Goal: Task Accomplishment & Management: Use online tool/utility

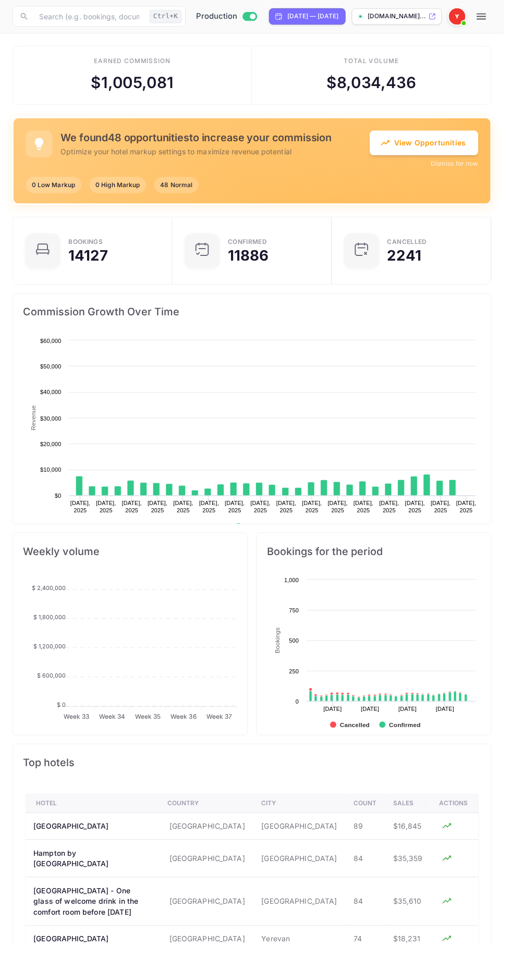
scroll to position [169, 238]
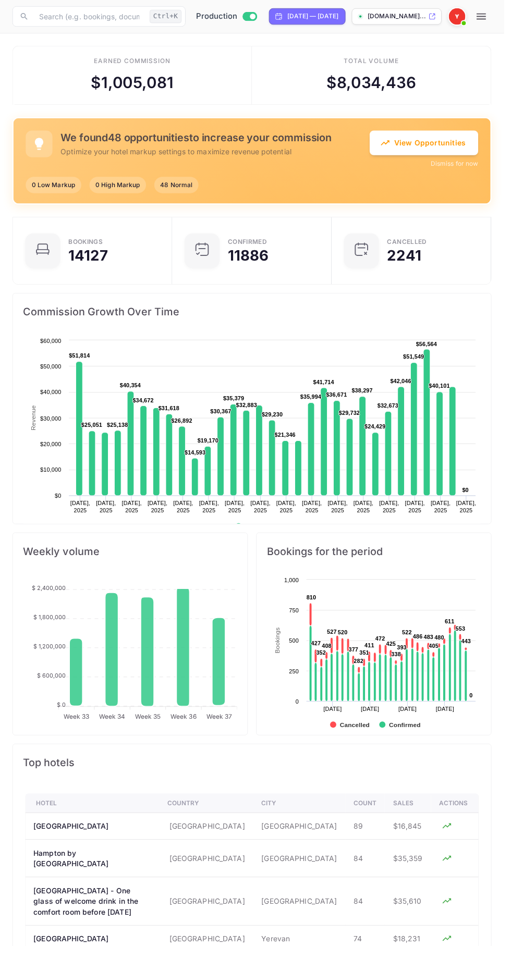
click at [421, 144] on button "View Opportunities" at bounding box center [430, 144] width 110 height 25
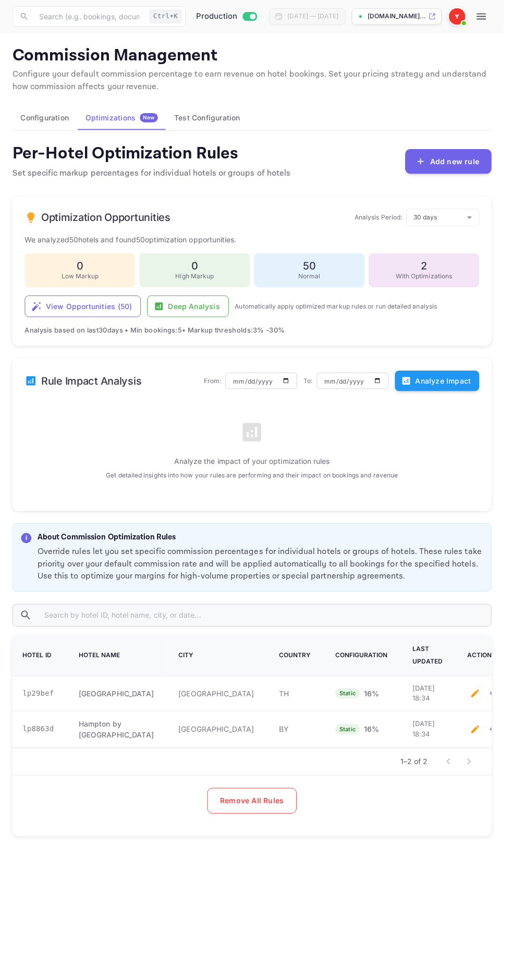
click at [450, 387] on button "Analyze Impact" at bounding box center [443, 386] width 86 height 21
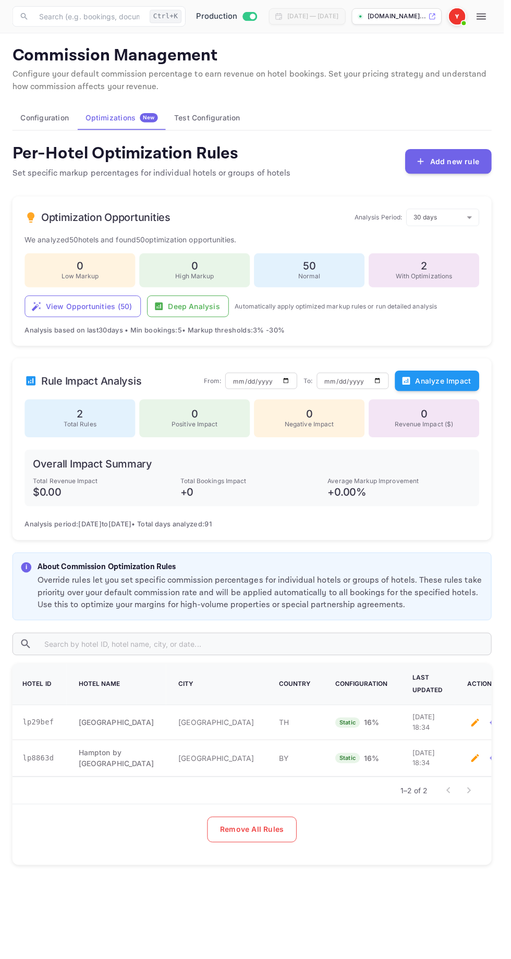
click at [36, 119] on button "Configuration" at bounding box center [46, 119] width 66 height 25
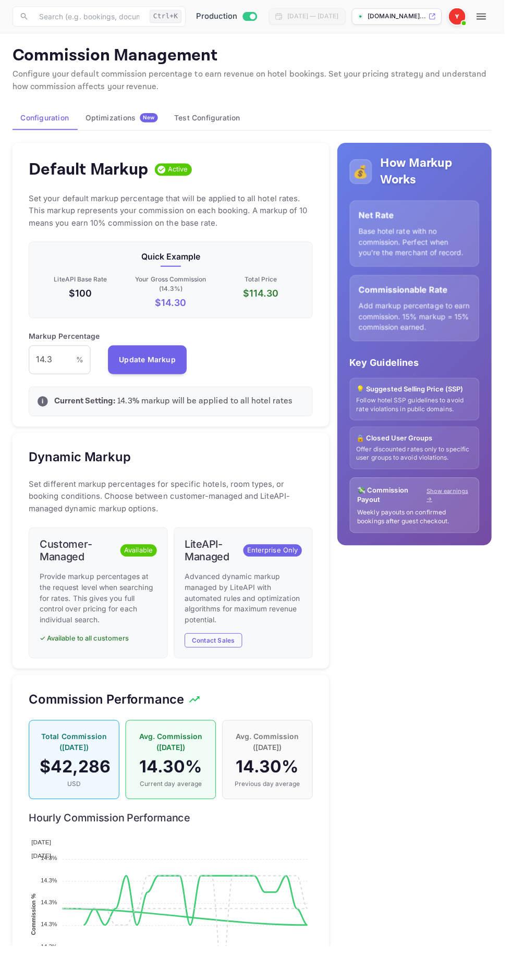
click at [494, 20] on icon "button" at bounding box center [488, 16] width 13 height 13
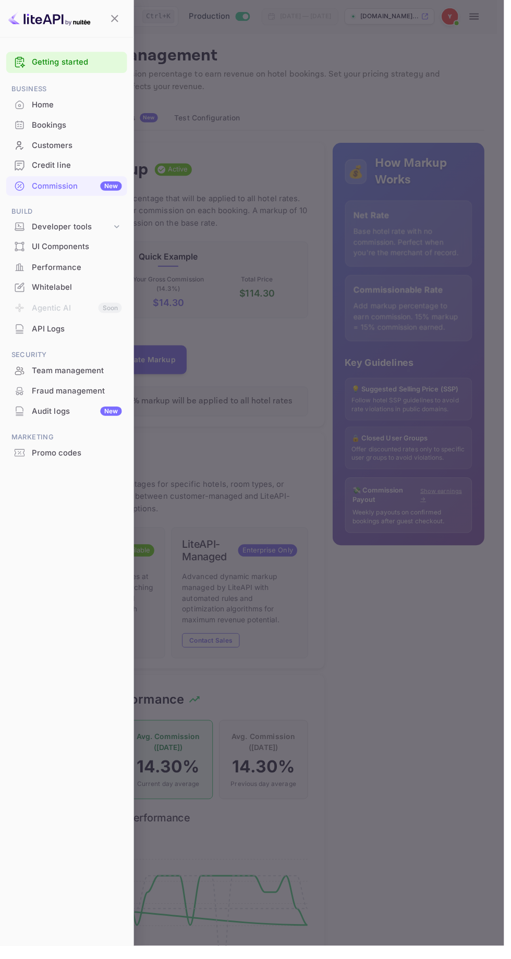
scroll to position [0, 1]
click at [32, 417] on div "Audit logs New" at bounding box center [77, 417] width 91 height 12
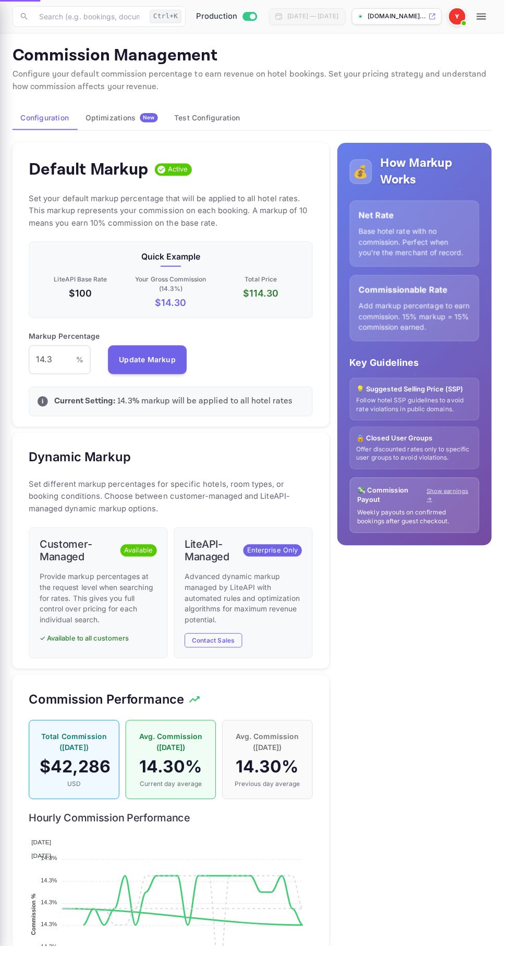
scroll to position [185, 287]
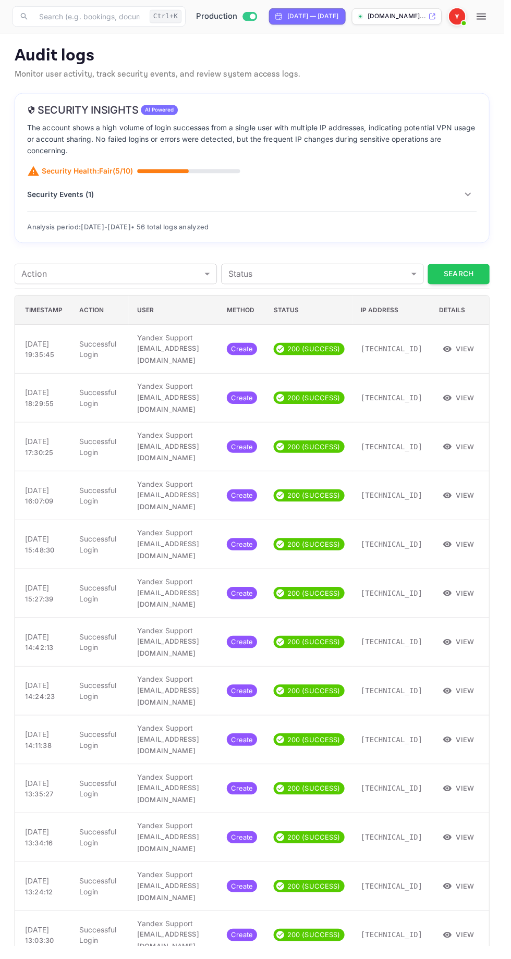
click at [474, 196] on icon "button" at bounding box center [474, 197] width 13 height 13
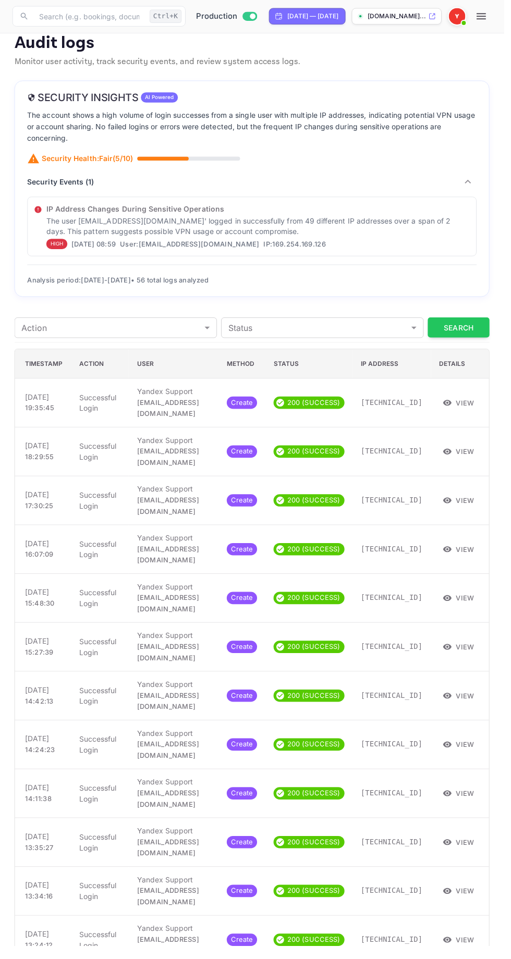
scroll to position [15, 0]
